Goal: Task Accomplishment & Management: Use online tool/utility

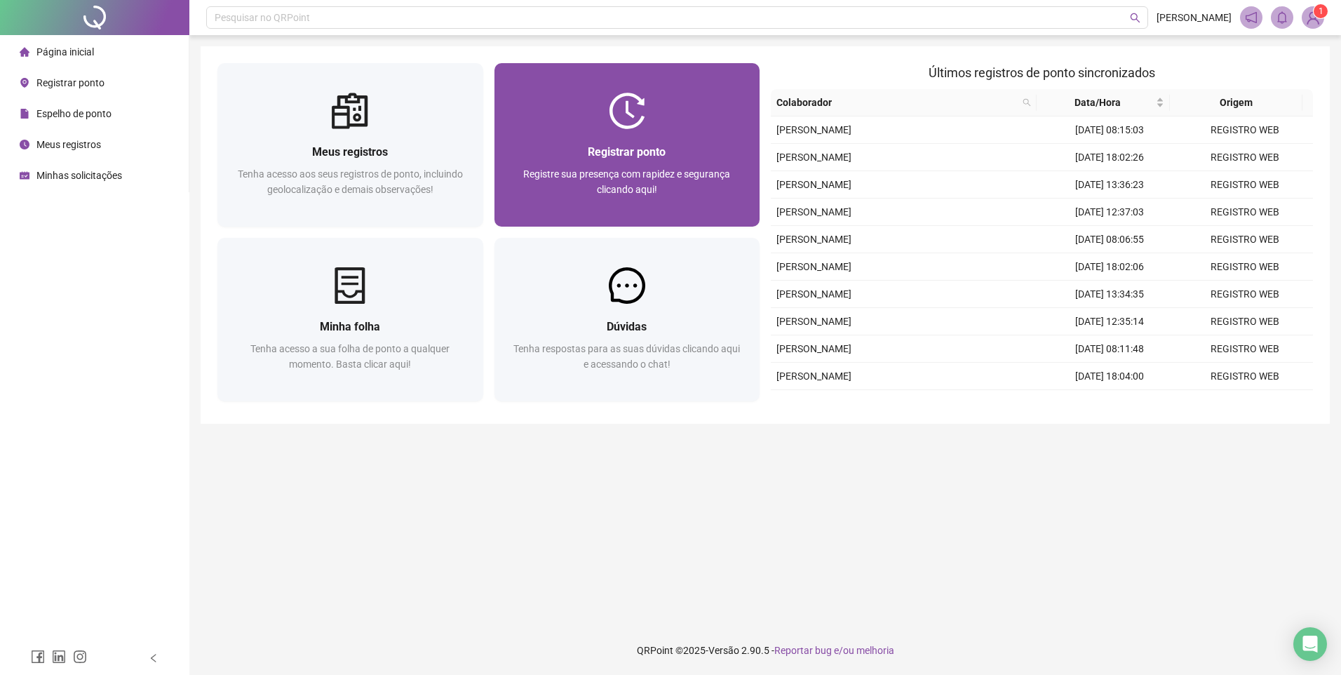
click at [656, 107] on div at bounding box center [628, 111] width 266 height 36
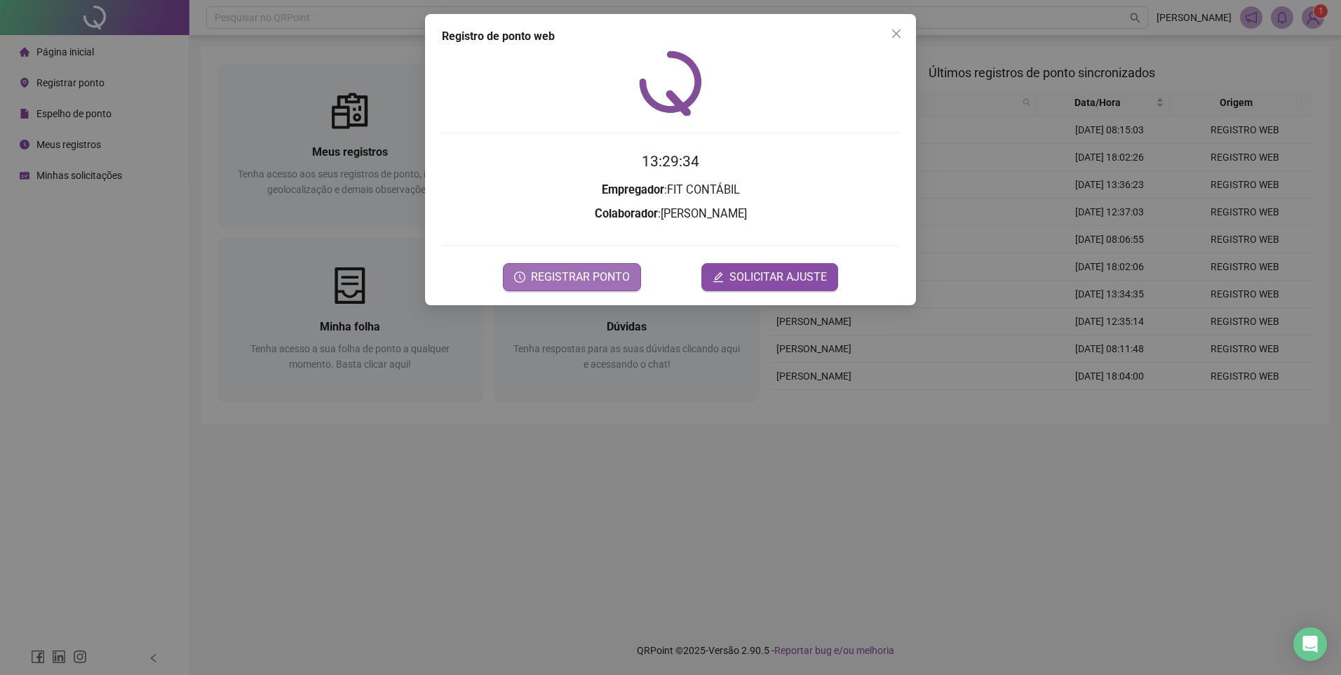
click at [583, 281] on span "REGISTRAR PONTO" at bounding box center [580, 277] width 99 height 17
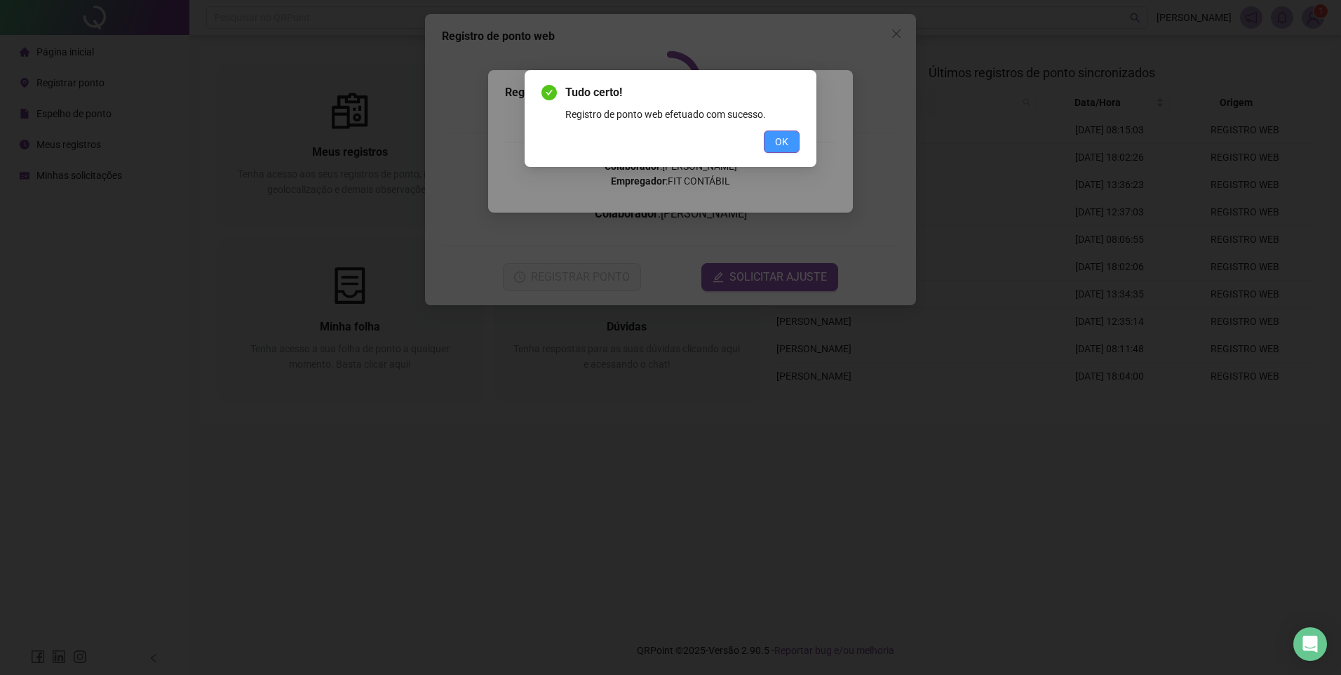
click at [786, 146] on button "OK" at bounding box center [782, 141] width 36 height 22
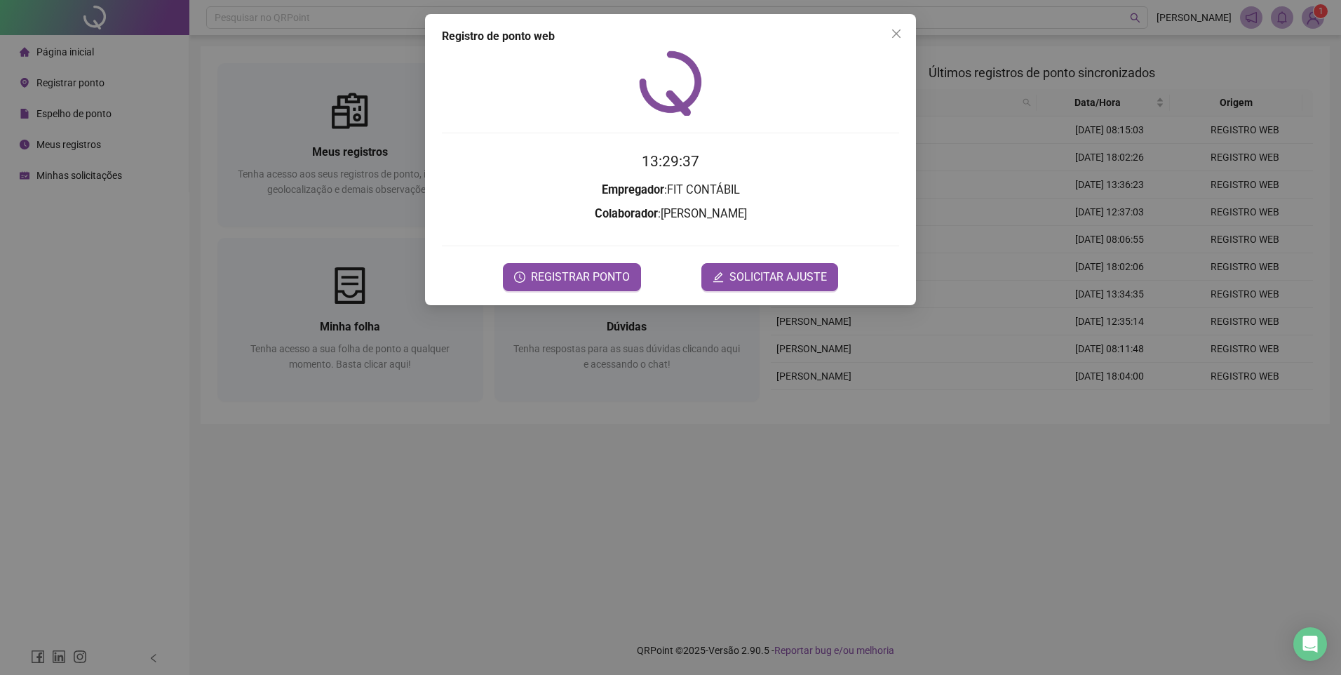
click at [899, 38] on button "Close" at bounding box center [896, 33] width 22 height 22
